Goal: Navigation & Orientation: Find specific page/section

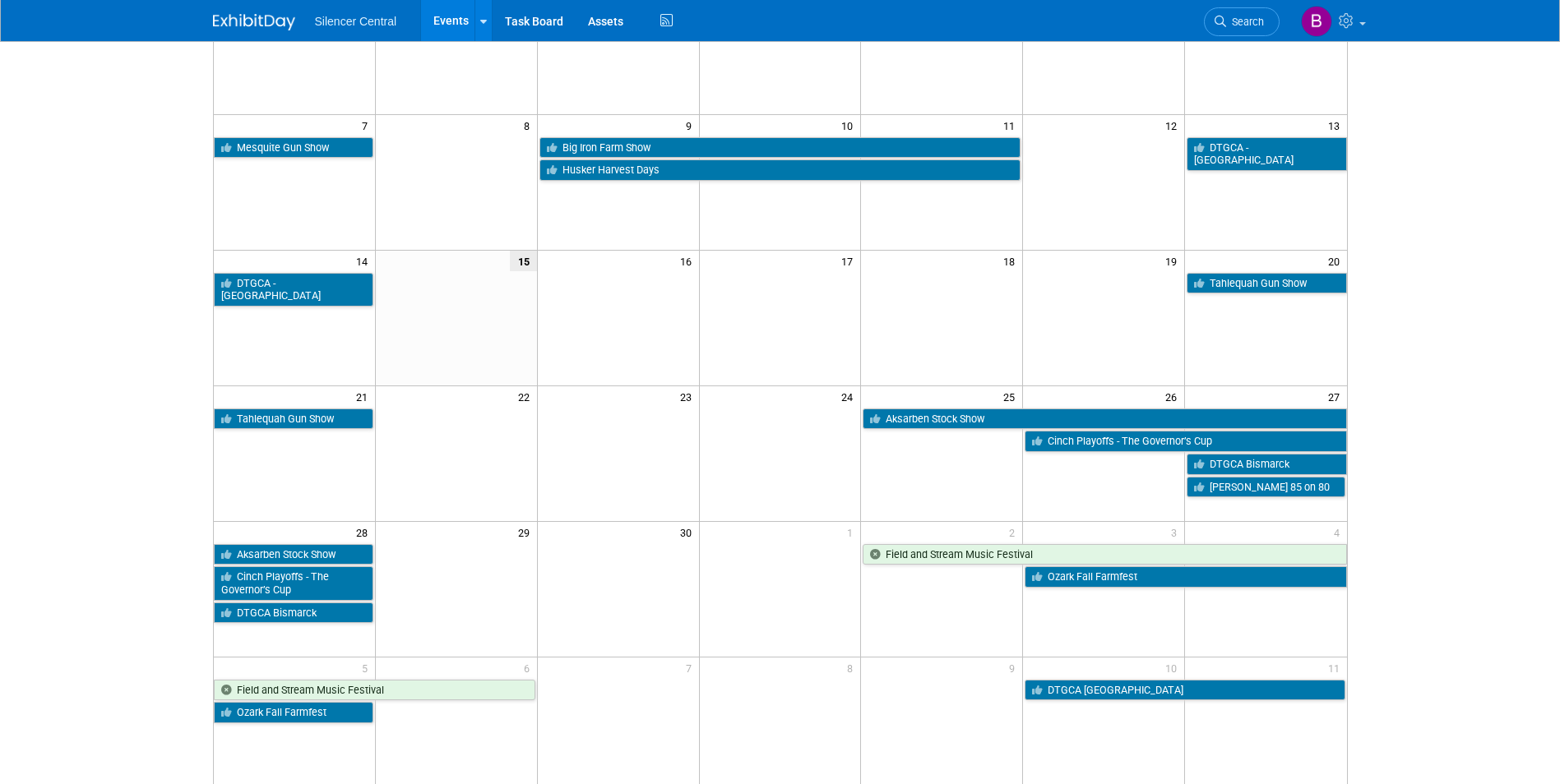
scroll to position [246, 0]
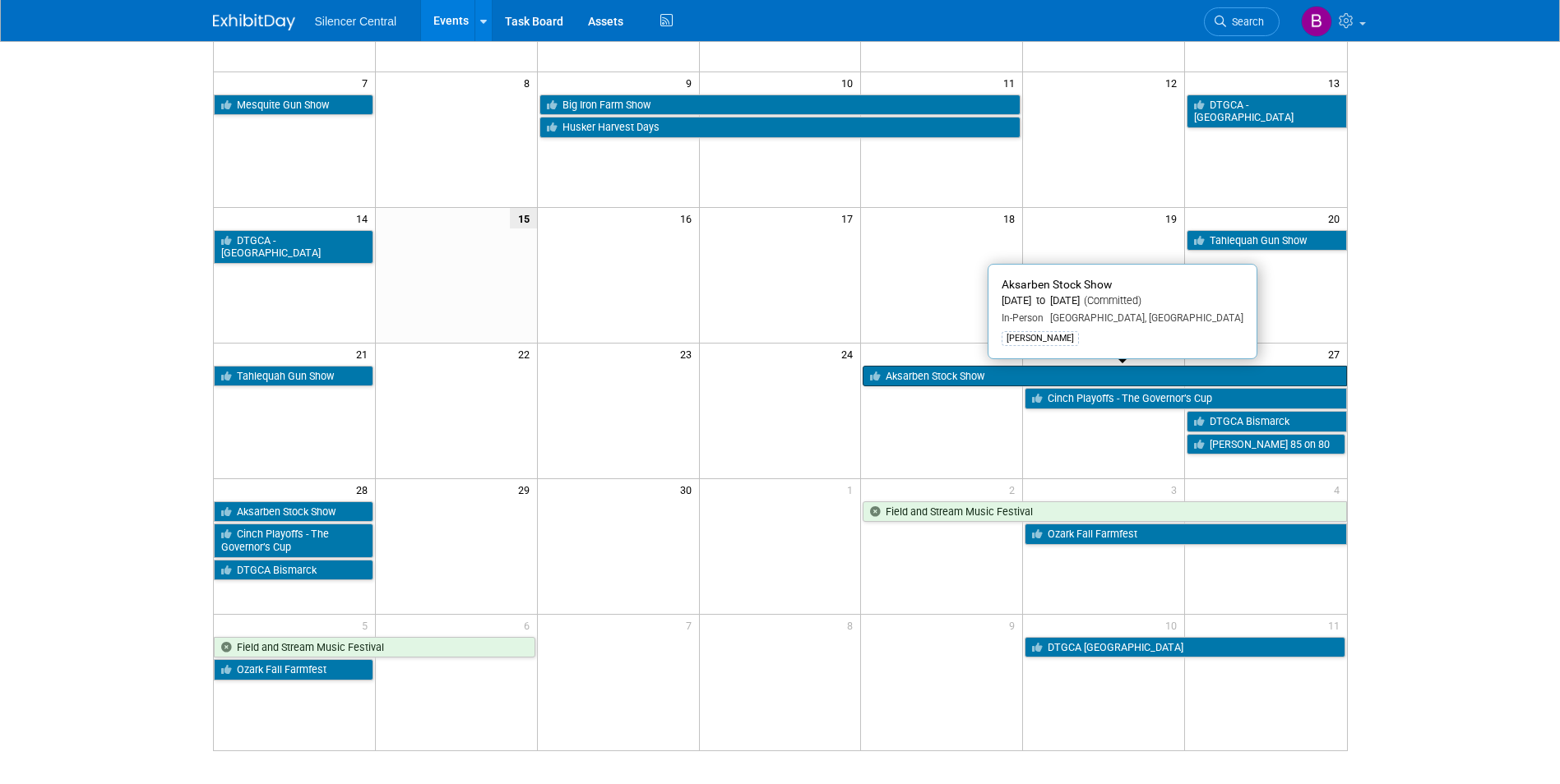
click at [1021, 377] on link "Aksarben Stock Show" at bounding box center [1104, 376] width 483 height 21
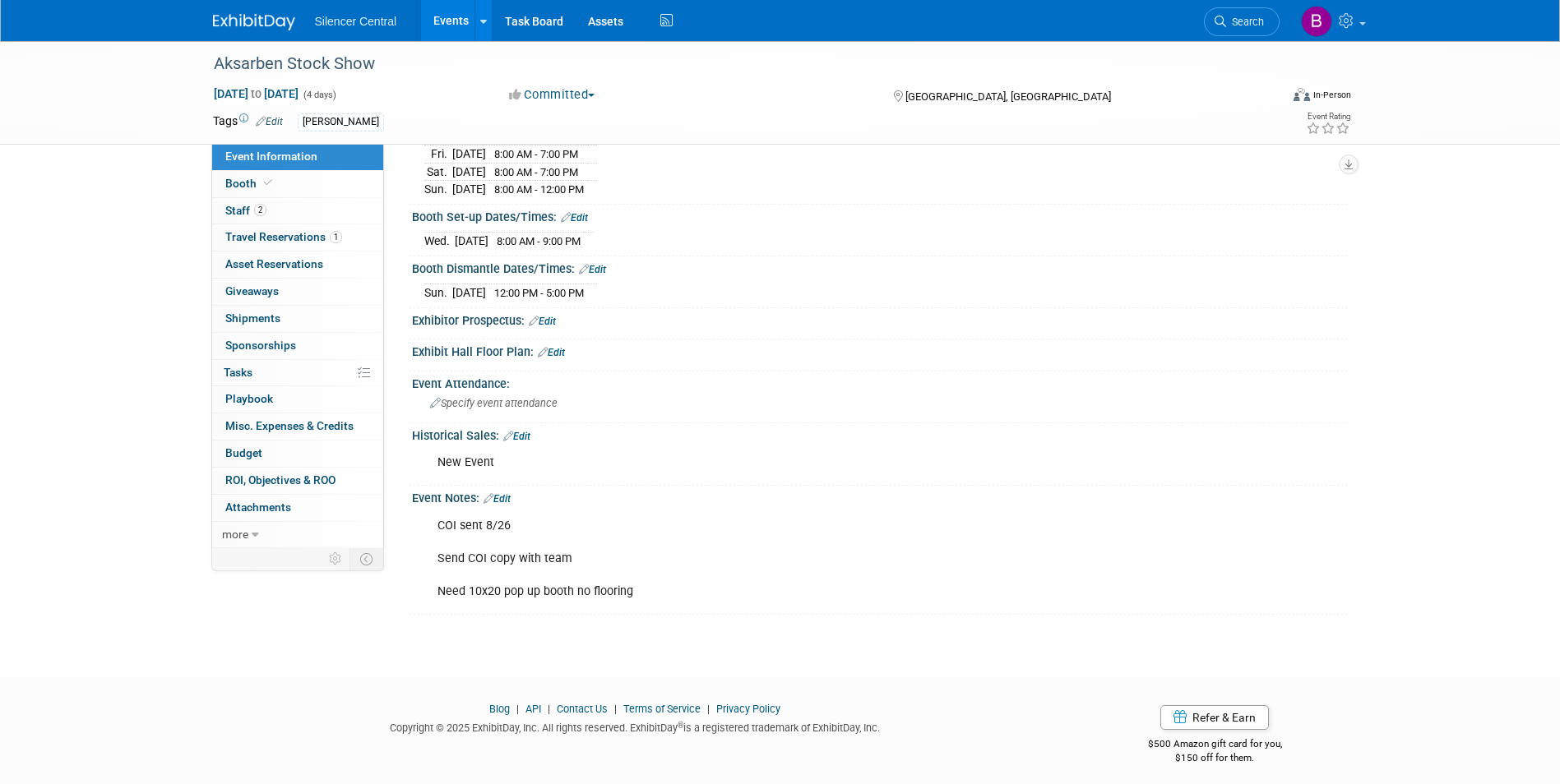
scroll to position [233, 0]
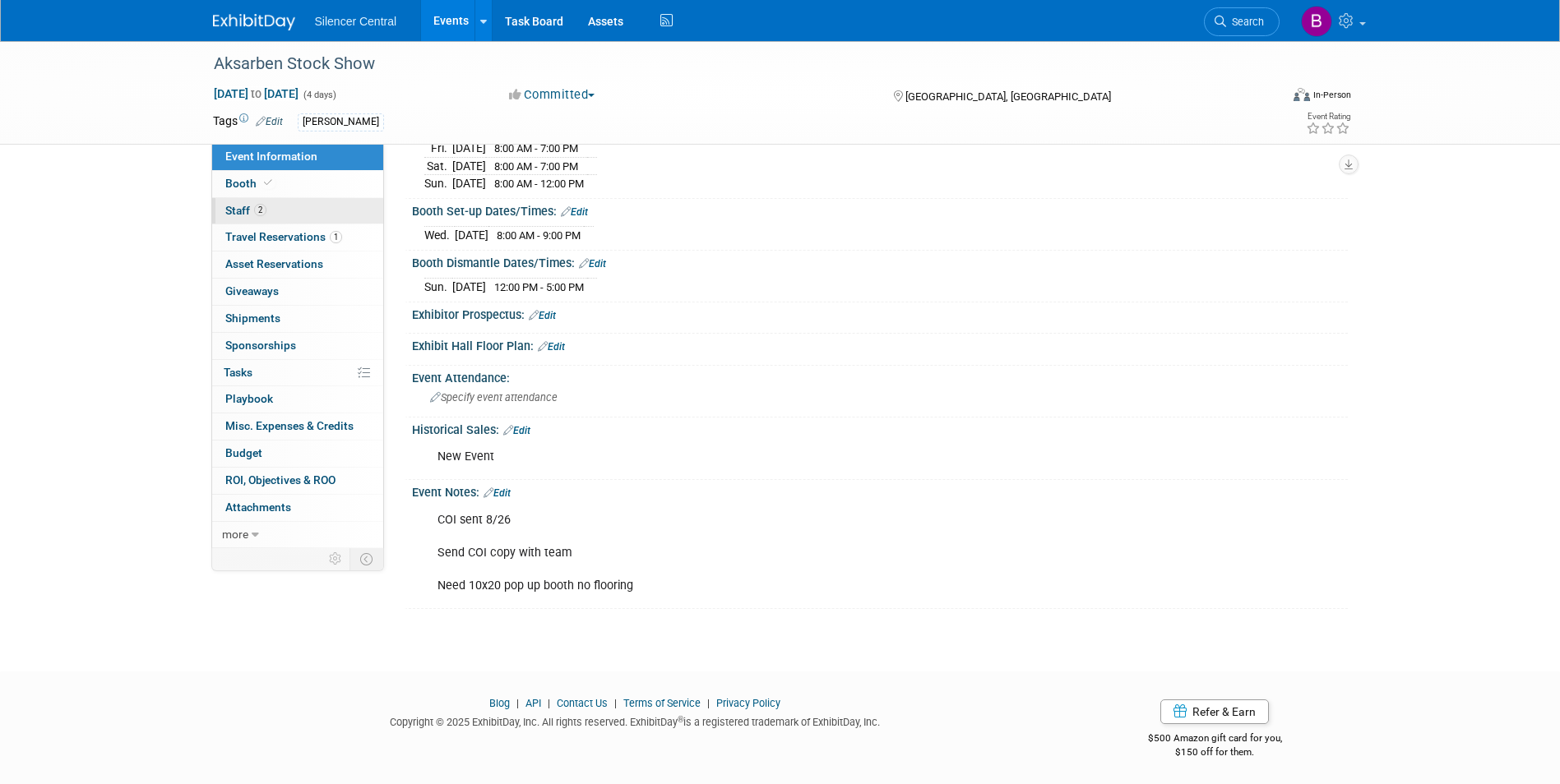
click at [316, 209] on link "2 Staff 2" at bounding box center [297, 212] width 171 height 27
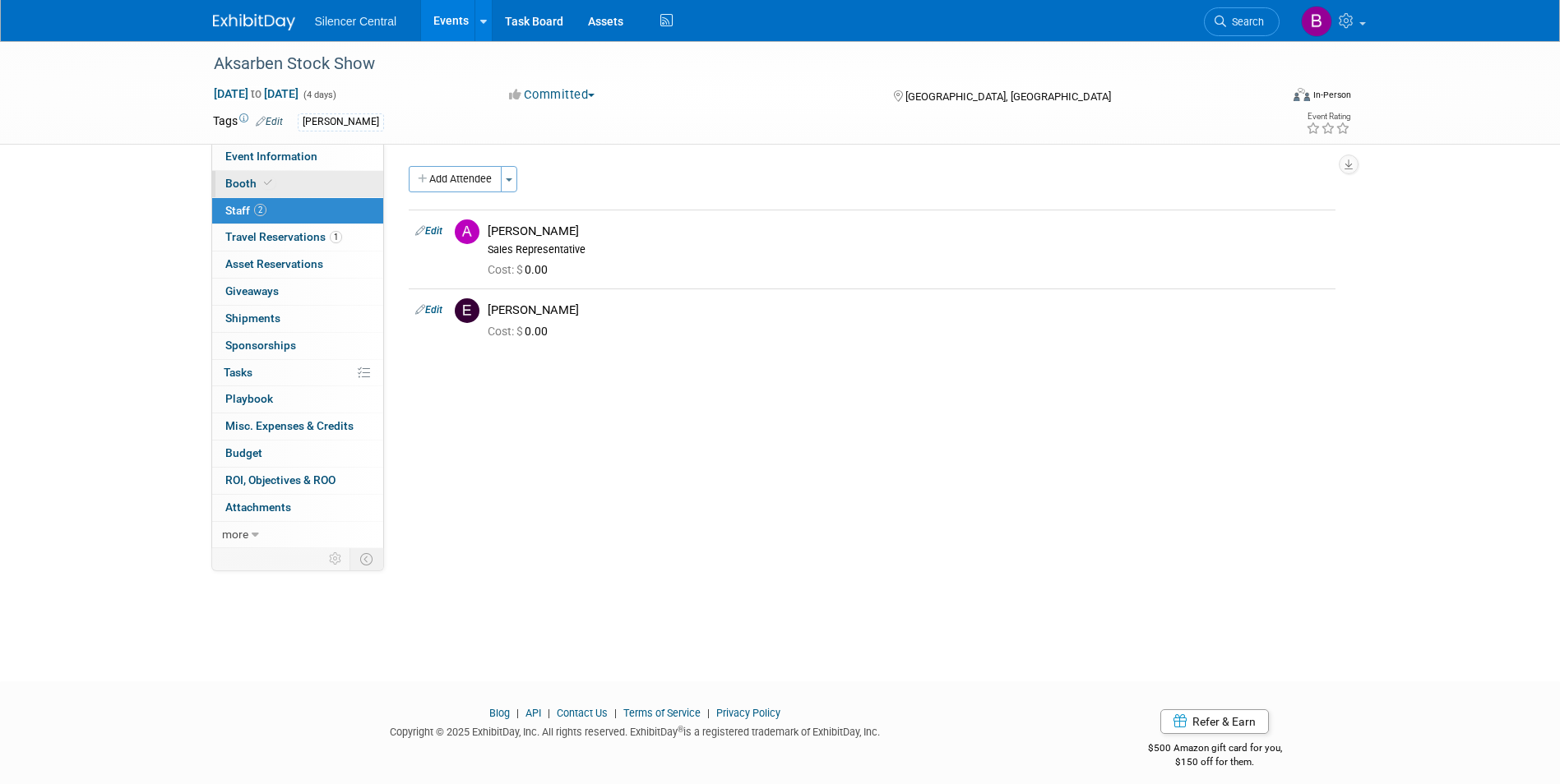
click at [309, 180] on link "Booth" at bounding box center [297, 184] width 171 height 27
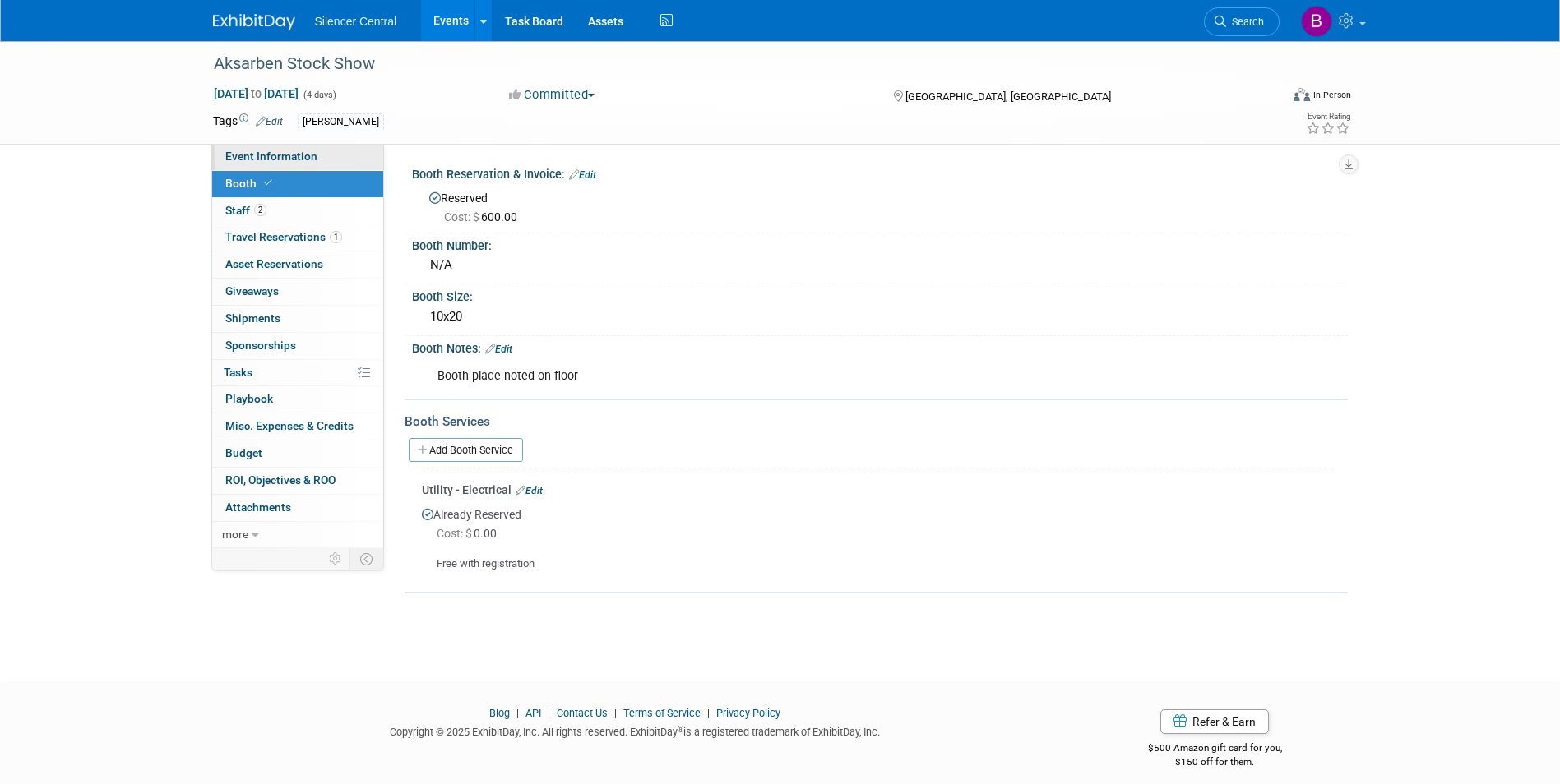
click at [305, 160] on span "Event Information" at bounding box center [271, 157] width 92 height 13
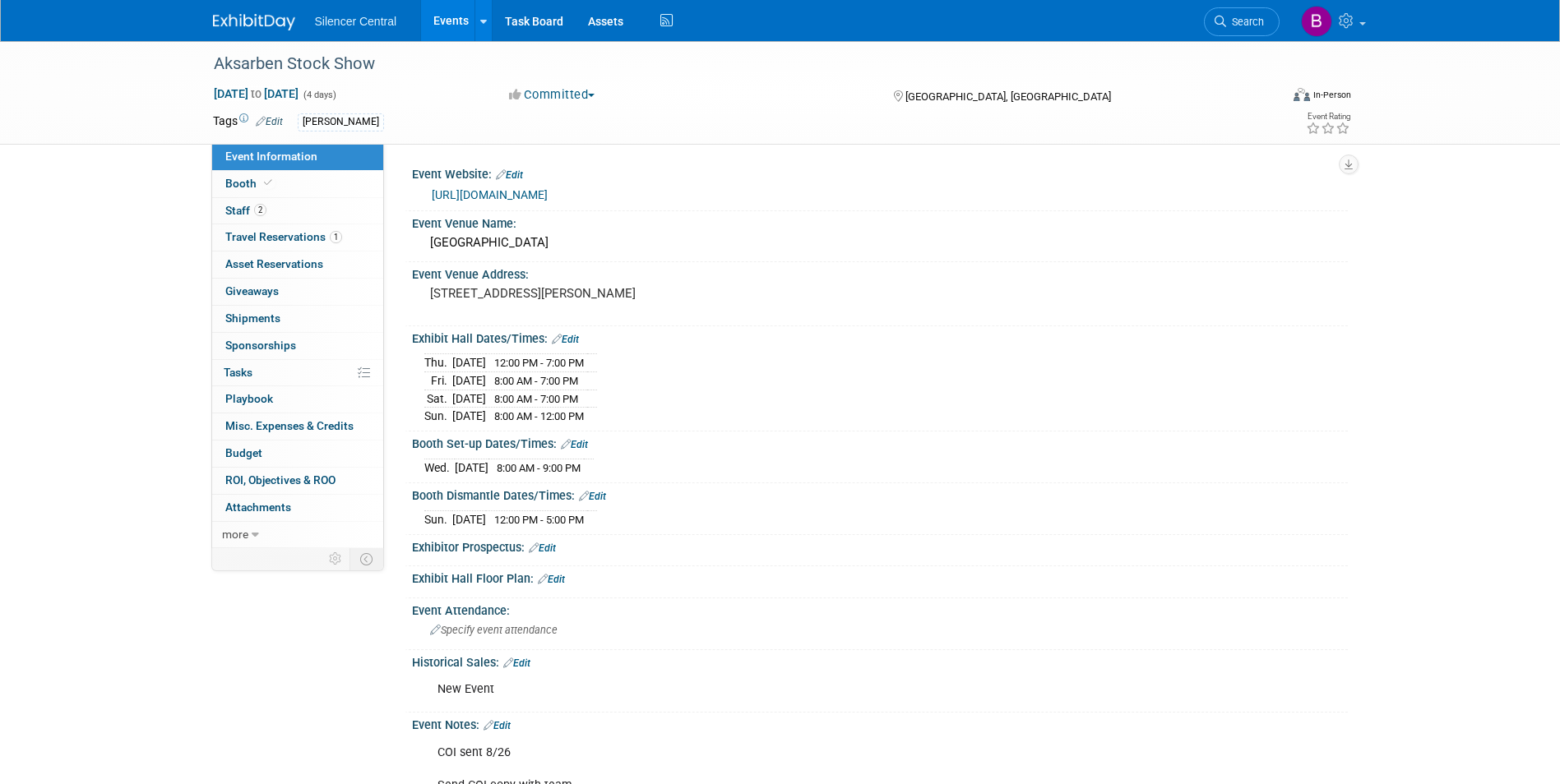
click at [260, 16] on img at bounding box center [254, 22] width 82 height 16
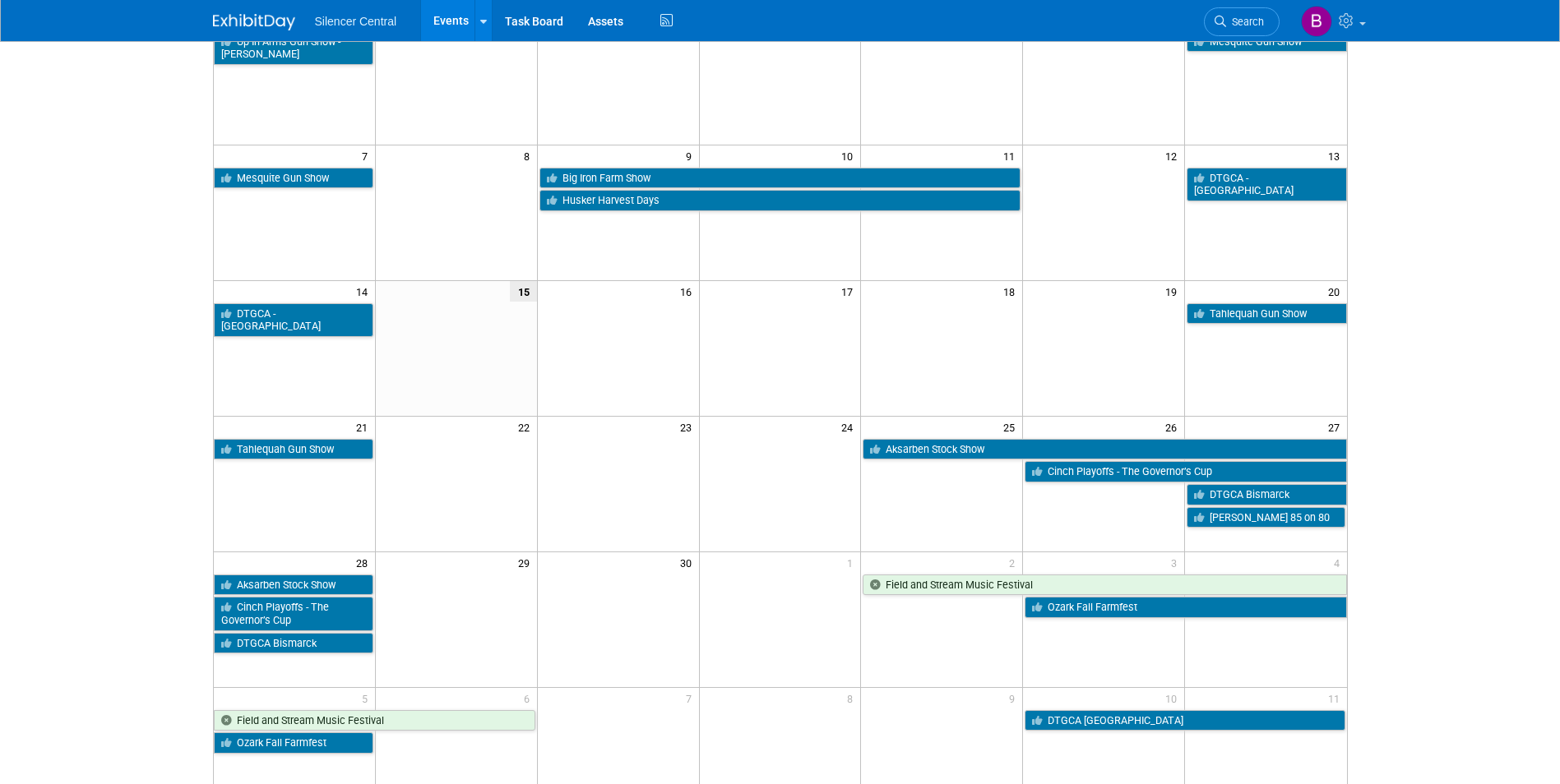
scroll to position [145, 0]
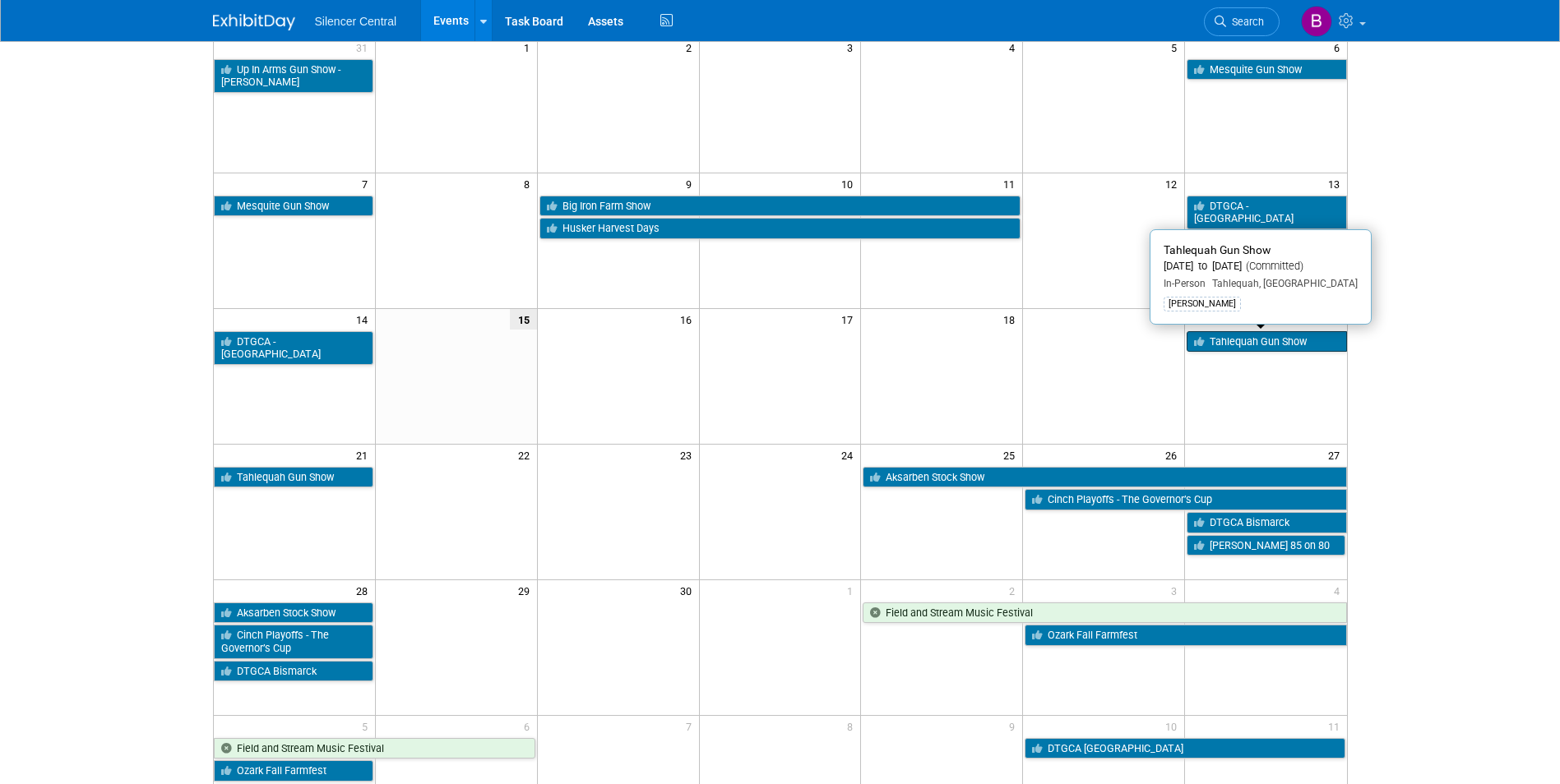
click at [1244, 347] on link "Tahlequah Gun Show" at bounding box center [1266, 342] width 160 height 21
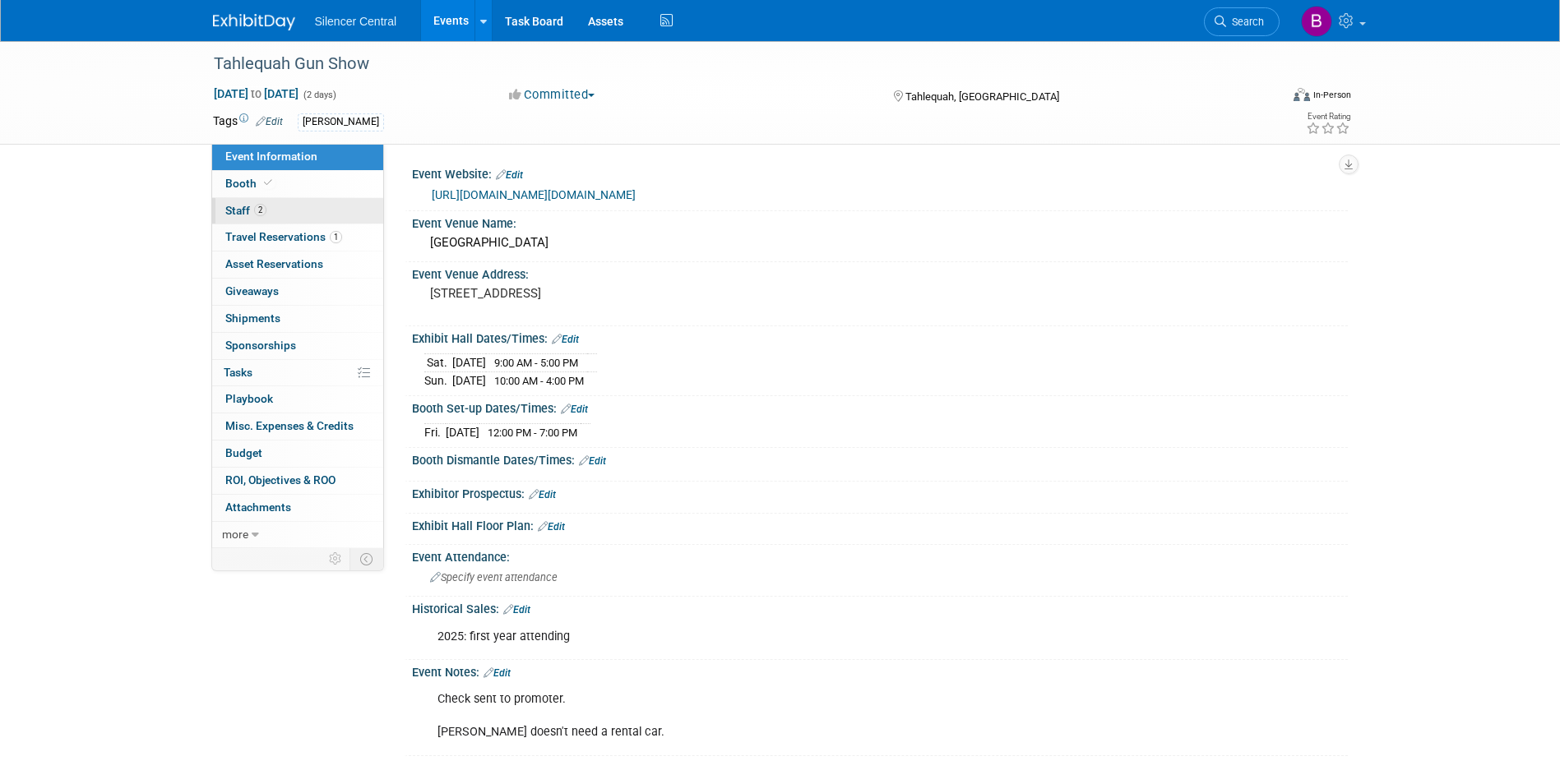
click at [300, 210] on link "2 Staff 2" at bounding box center [297, 212] width 171 height 27
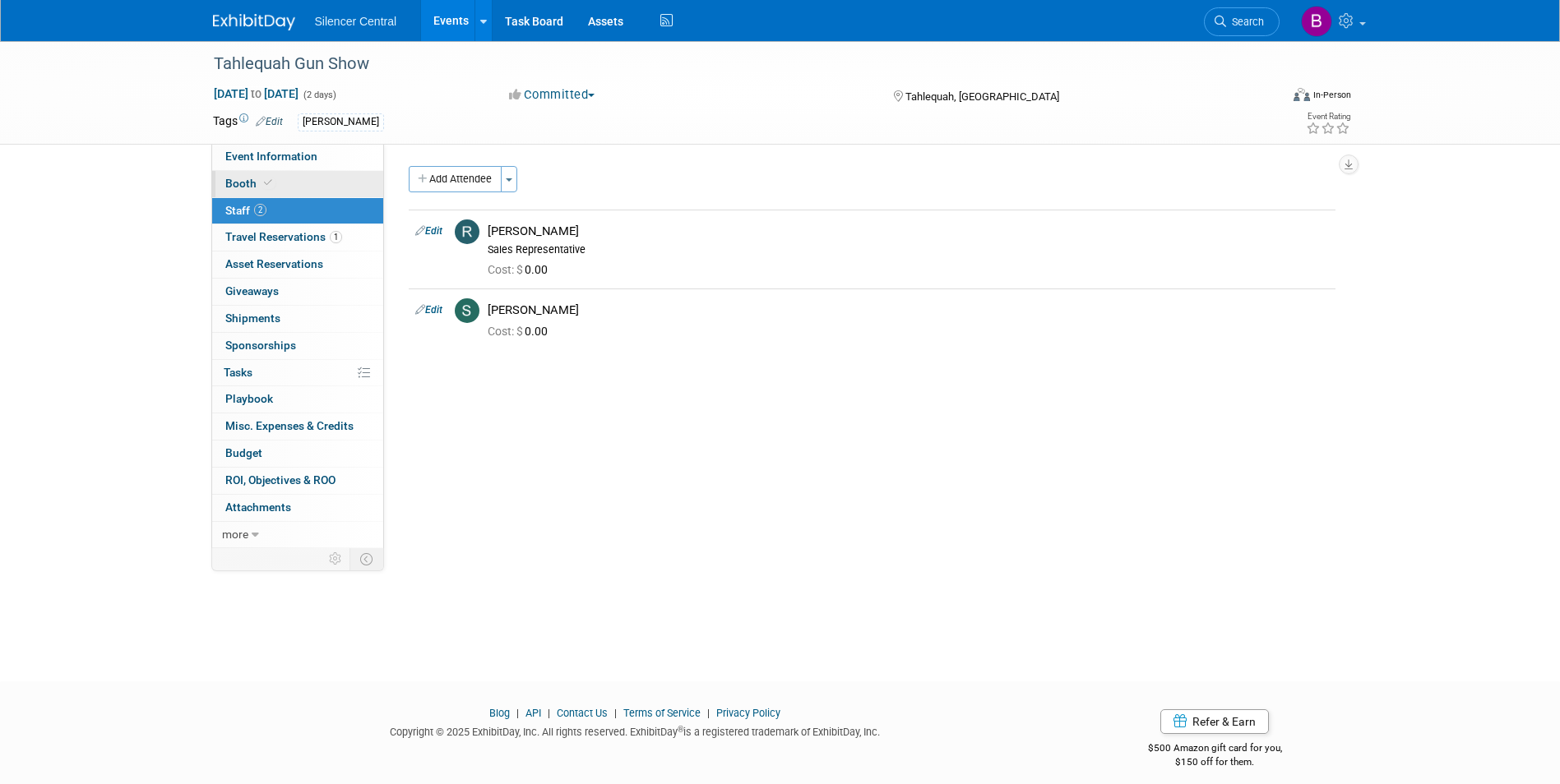
click at [285, 187] on link "Booth" at bounding box center [297, 184] width 171 height 27
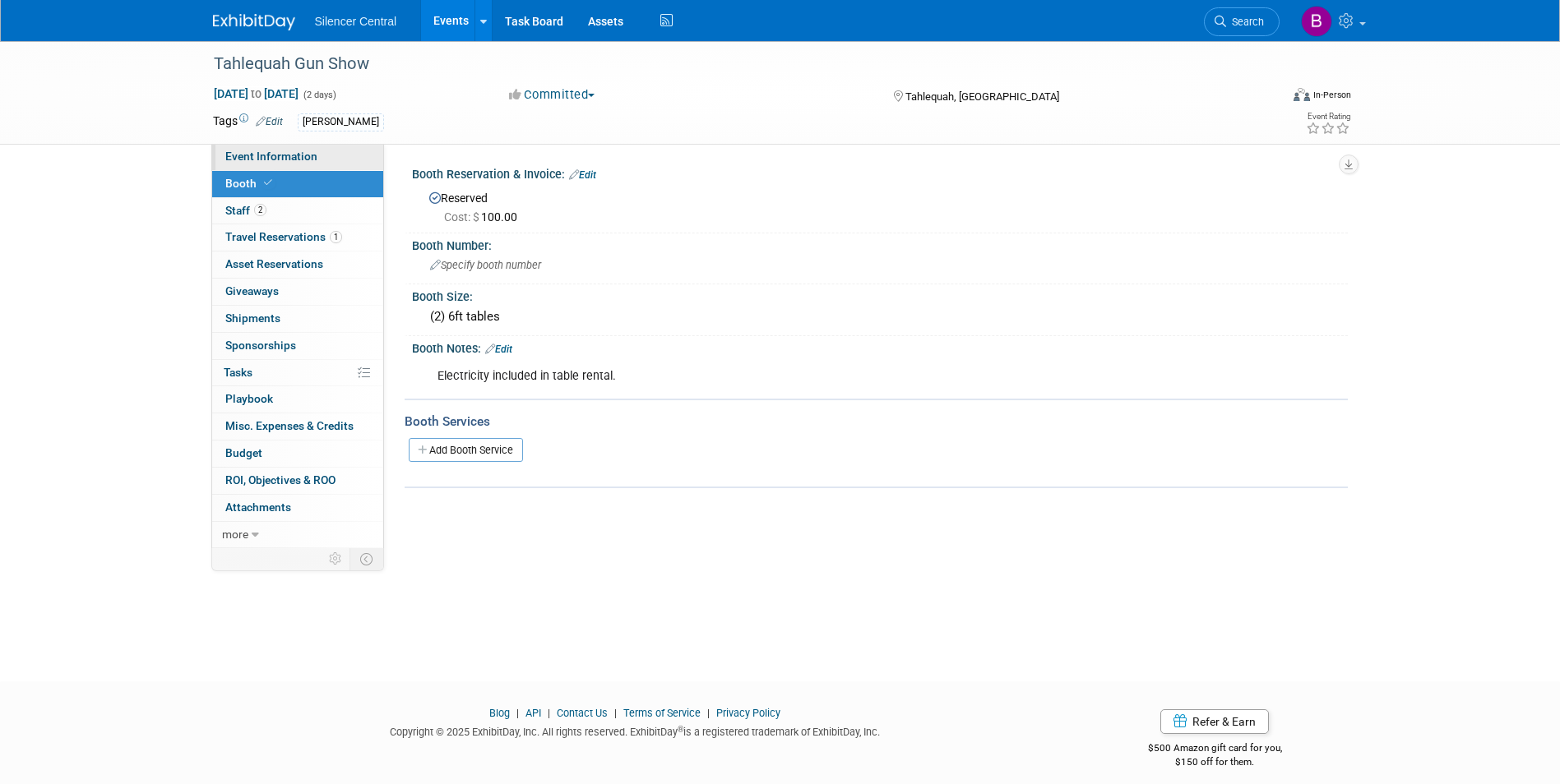
click at [288, 159] on span "Event Information" at bounding box center [271, 157] width 92 height 13
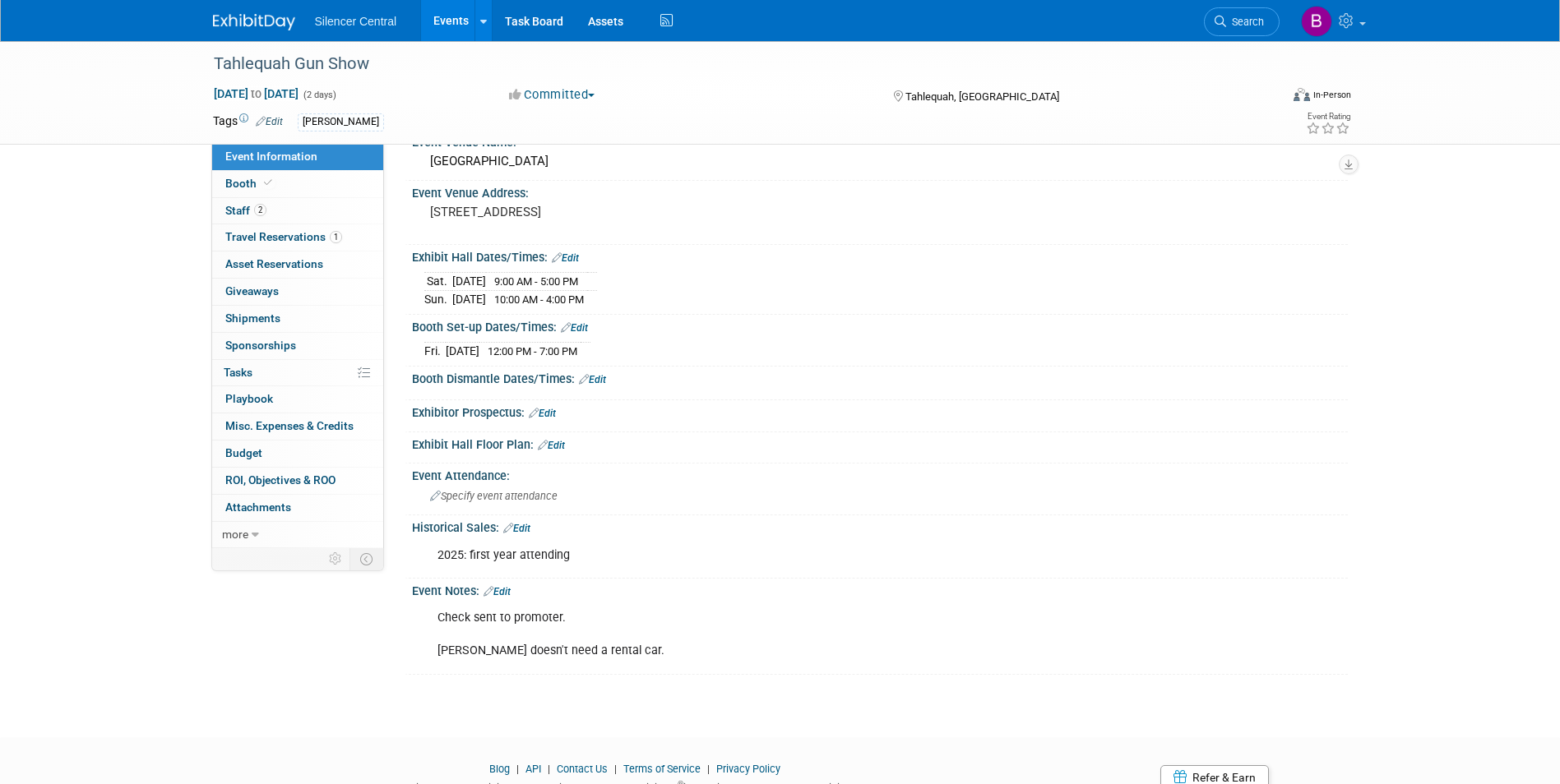
scroll to position [82, 0]
click at [232, 14] on img at bounding box center [254, 22] width 82 height 16
